Goal: Task Accomplishment & Management: Complete application form

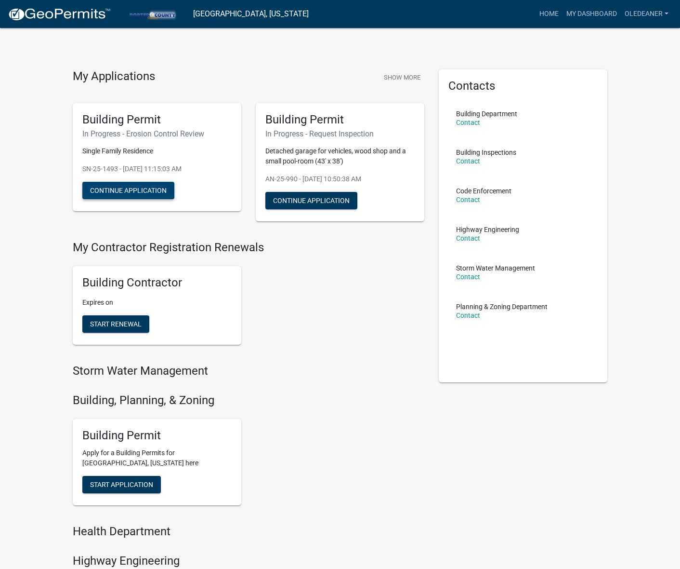
click at [154, 188] on button "Continue Application" at bounding box center [128, 190] width 92 height 17
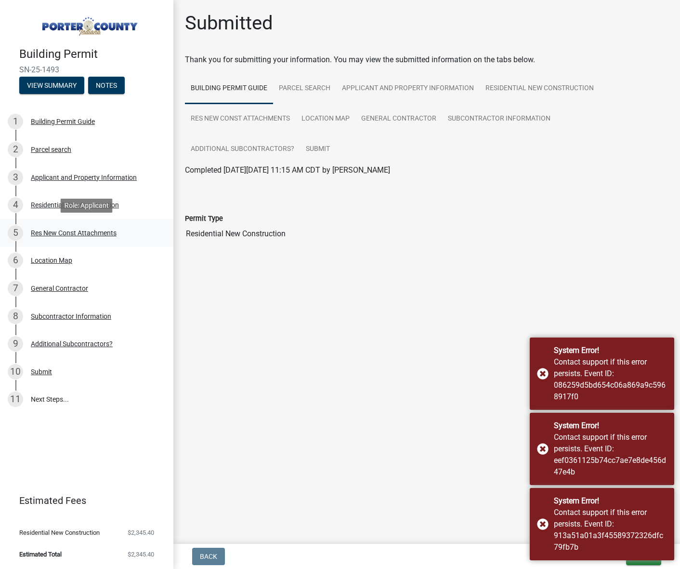
click at [100, 231] on div "Res New Const Attachments" at bounding box center [74, 232] width 86 height 7
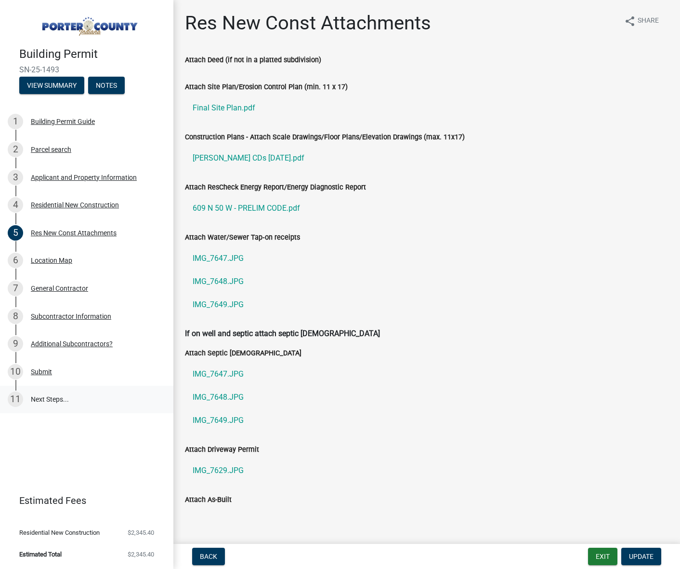
click at [48, 399] on link "11 Next Steps..." at bounding box center [86, 400] width 173 height 28
click at [48, 400] on link "11 Next Steps..." at bounding box center [86, 400] width 173 height 28
click at [89, 225] on div "5 Res New Const Attachments" at bounding box center [83, 232] width 150 height 15
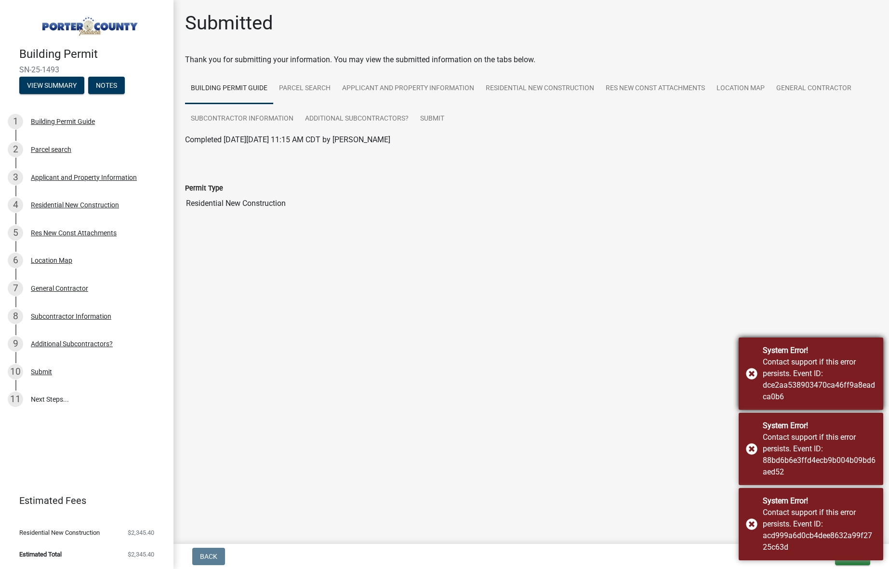
click at [680, 374] on div "System Error! Contact support if this error persists. Event ID: dce2aa538903470…" at bounding box center [811, 373] width 145 height 72
click at [680, 449] on div "System Error! Contact support if this error persists. Event ID: 88bd6b6e3ffd4ec…" at bounding box center [811, 449] width 145 height 72
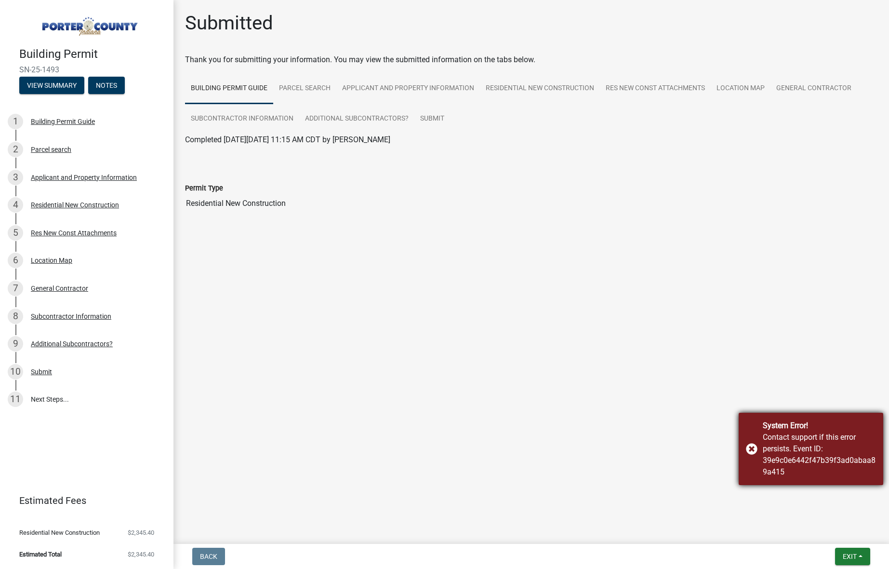
click at [680, 451] on div "System Error! Contact support if this error persists. Event ID: 39e9c0e6442f47b…" at bounding box center [811, 449] width 145 height 72
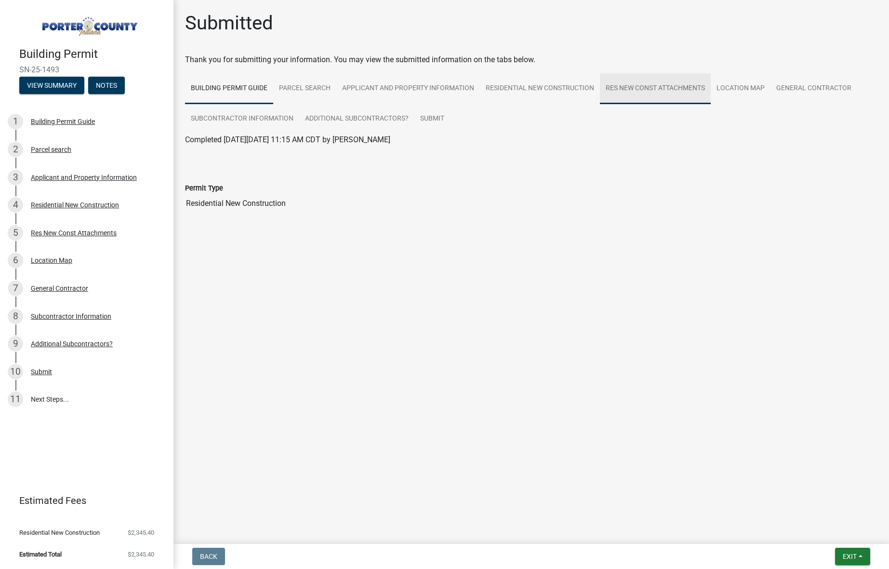
click at [626, 84] on link "Res New Const Attachments" at bounding box center [655, 88] width 111 height 31
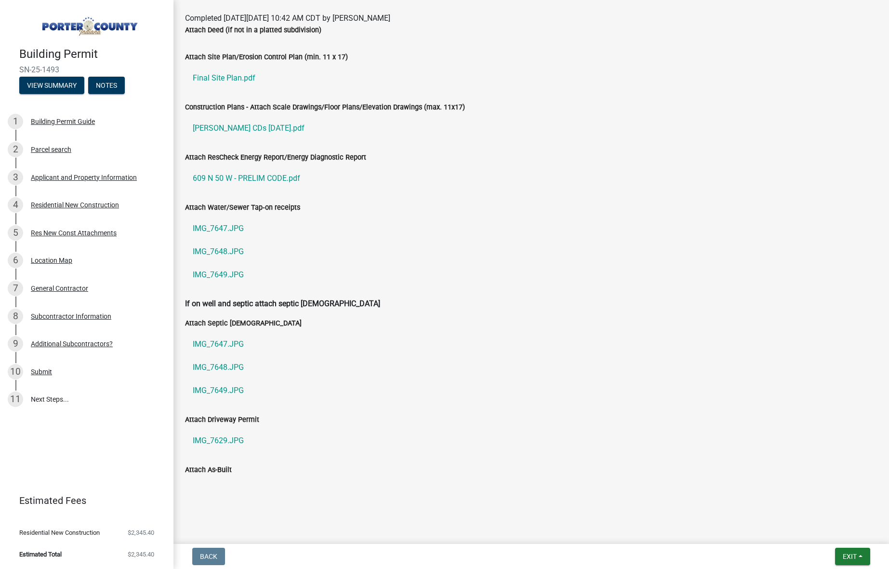
click at [215, 468] on label "Attach As-Built" at bounding box center [208, 470] width 47 height 7
